Goal: Task Accomplishment & Management: Manage account settings

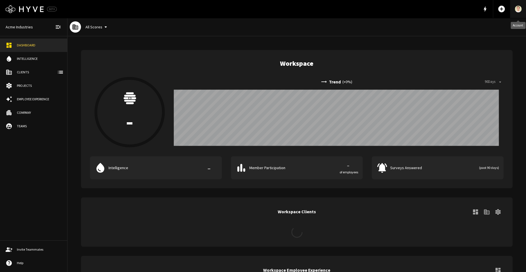
click at [518, 9] on img "Account" at bounding box center [517, 9] width 7 height 7
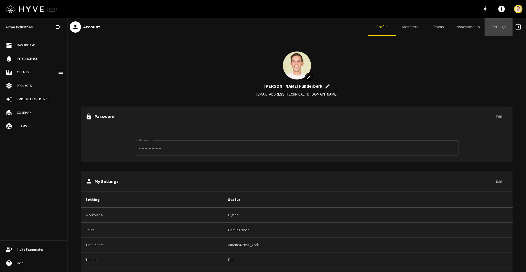
click at [504, 26] on link "Settings" at bounding box center [498, 27] width 28 height 18
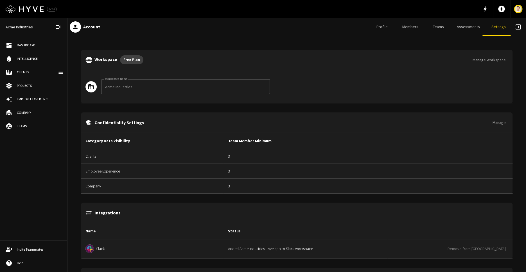
click at [492, 61] on button "Manage Workspace" at bounding box center [489, 60] width 38 height 10
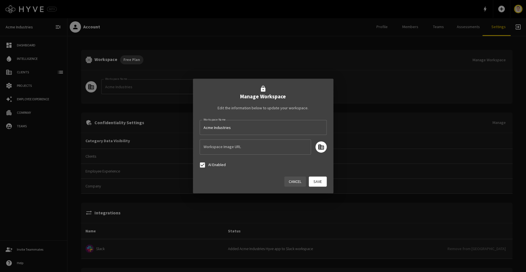
click at [295, 184] on button "Cancel" at bounding box center [295, 181] width 22 height 10
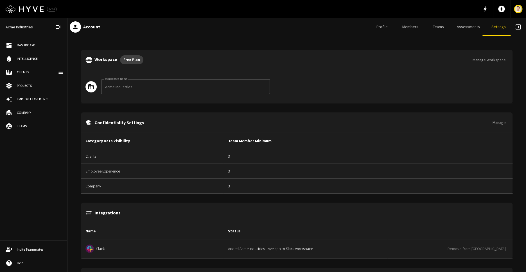
click at [471, 24] on link "Assessments" at bounding box center [468, 27] width 32 height 18
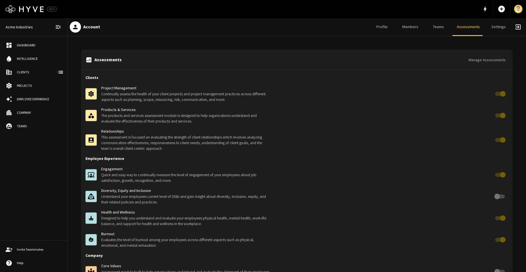
click at [490, 60] on button "Manage Assessments" at bounding box center [487, 60] width 42 height 10
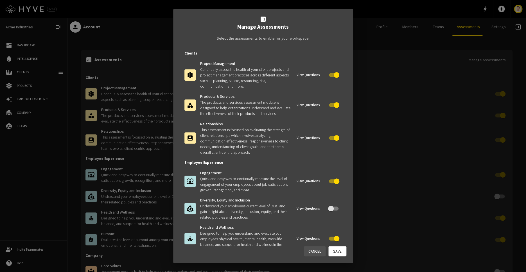
click at [312, 76] on button "View Questions" at bounding box center [308, 75] width 26 height 9
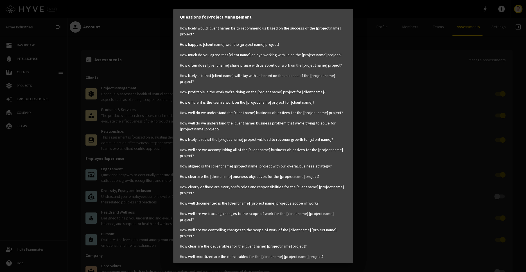
click at [313, 74] on p "How likely is it that [client name] will stay with us based on the success of t…" at bounding box center [263, 79] width 166 height 12
click at [332, 67] on p "How often does [client name] share praise with us about our work on the [projec…" at bounding box center [263, 65] width 166 height 6
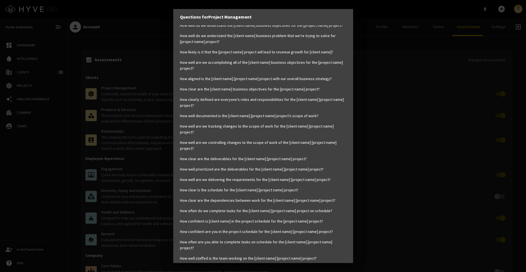
scroll to position [89, 0]
click at [332, 67] on div "How likely would [client name] be to recommend us based on the success of the […" at bounding box center [263, 246] width 166 height 619
click at [359, 67] on div "Questions for Project Management How likely would [client name] be to recommend…" at bounding box center [263, 136] width 526 height 272
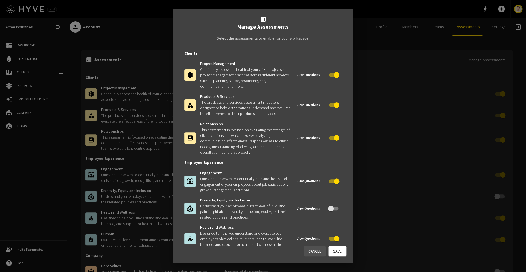
click at [359, 67] on div "analytics Manage Assessments Select the assessments to enable for your workspac…" at bounding box center [263, 136] width 526 height 272
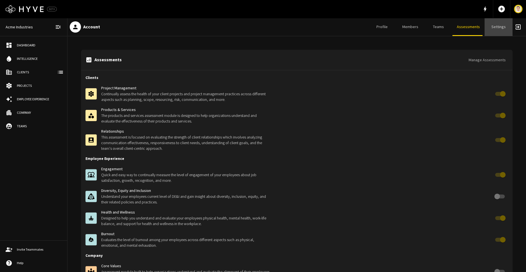
click at [494, 25] on link "Settings" at bounding box center [498, 27] width 28 height 18
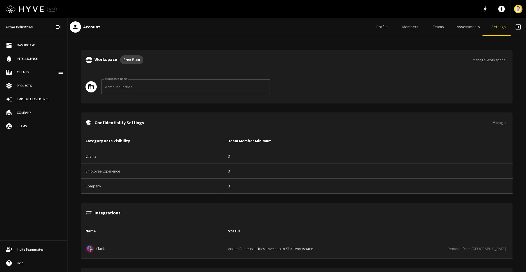
click at [481, 61] on button "Manage Workspace" at bounding box center [489, 60] width 38 height 10
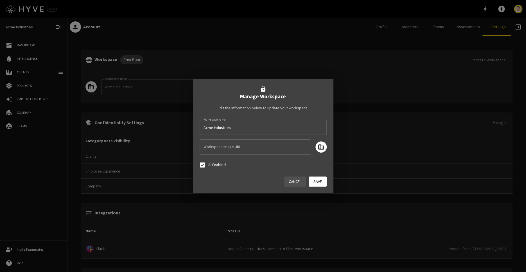
click at [289, 181] on button "Cancel" at bounding box center [295, 181] width 22 height 10
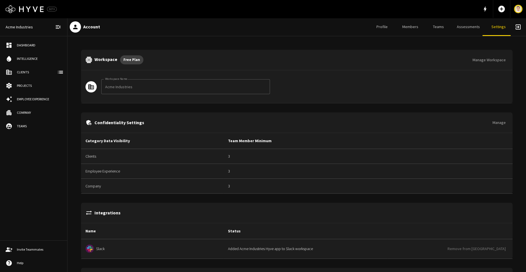
scroll to position [74, 0]
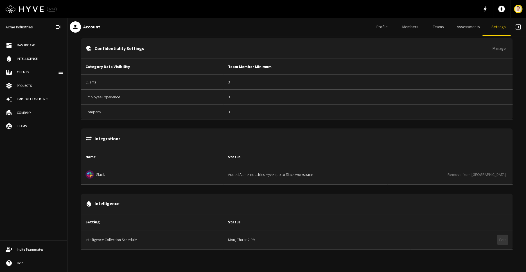
click at [504, 238] on button "Edit" at bounding box center [502, 240] width 11 height 10
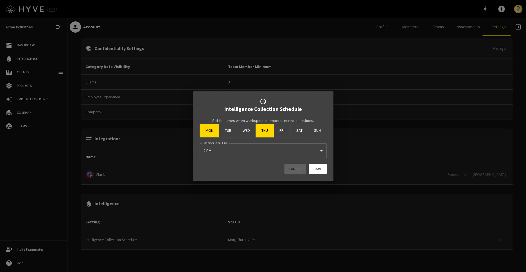
click at [297, 129] on button "Sat" at bounding box center [299, 131] width 18 height 14
click at [284, 130] on button "Fri" at bounding box center [281, 131] width 17 height 14
click at [251, 130] on button "Wed" at bounding box center [246, 131] width 19 height 14
click at [229, 130] on button "Tue" at bounding box center [228, 131] width 18 height 14
click at [263, 156] on body "schedule Intelligence Collection Schedule Set the times when workspace members …" at bounding box center [263, 139] width 526 height 278
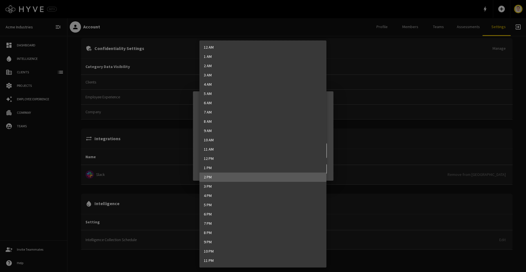
click at [194, 124] on div at bounding box center [263, 136] width 526 height 272
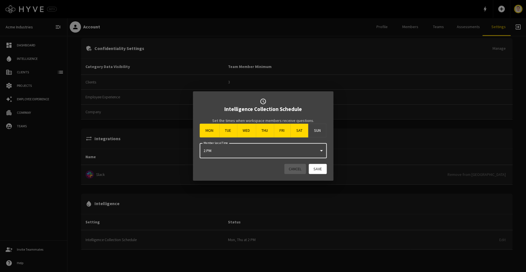
click at [291, 167] on button "Cancel" at bounding box center [295, 169] width 22 height 10
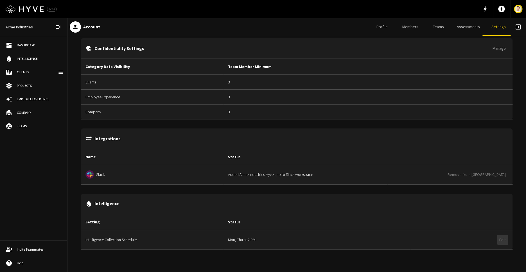
click at [502, 237] on button "Edit" at bounding box center [502, 240] width 11 height 10
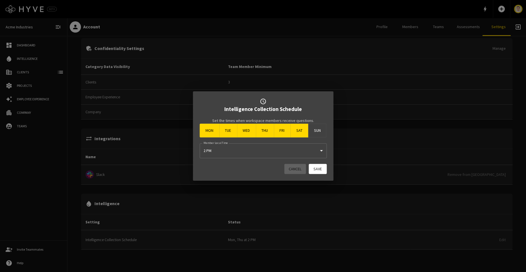
click at [367, 110] on div "schedule Intelligence Collection Schedule Set the times when workspace members …" at bounding box center [263, 136] width 526 height 272
